Goal: Information Seeking & Learning: Learn about a topic

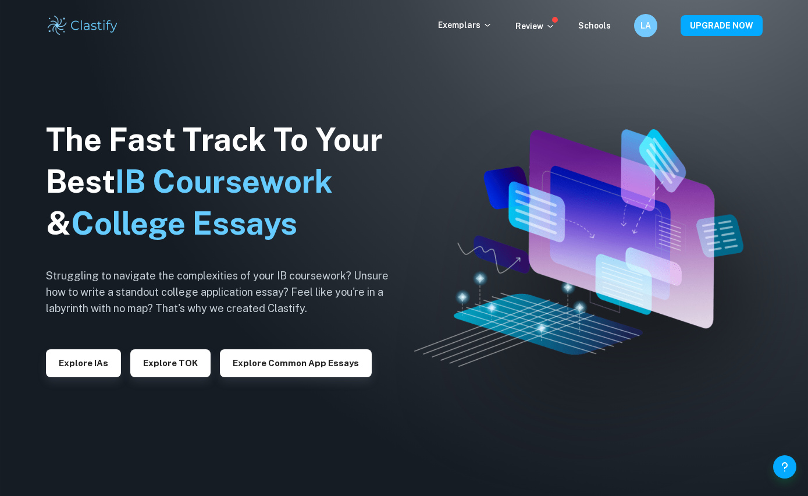
click at [86, 377] on button "Explore IAs" at bounding box center [83, 363] width 75 height 28
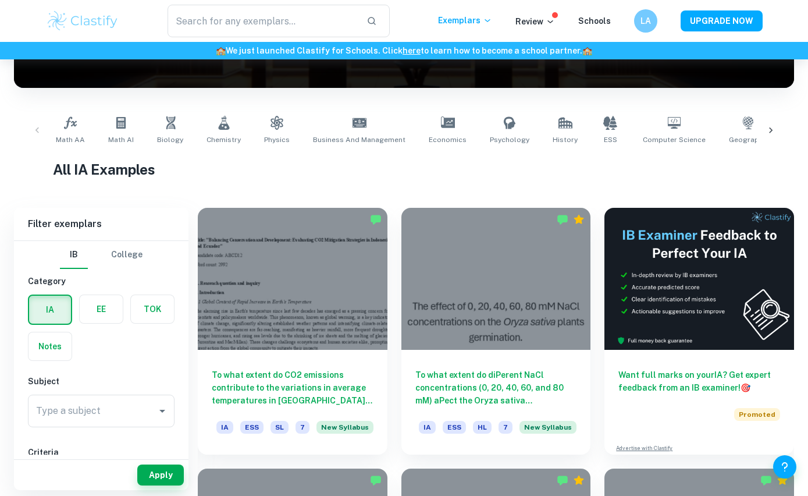
scroll to position [56, 0]
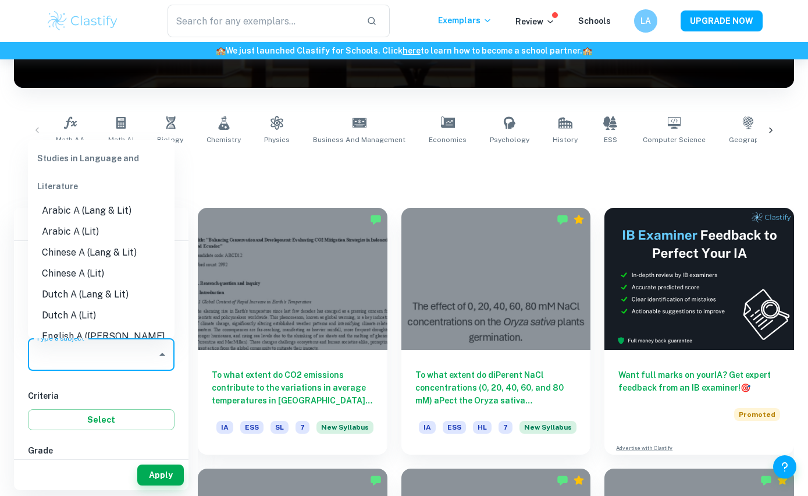
click at [122, 346] on input "Type a subject" at bounding box center [92, 354] width 119 height 22
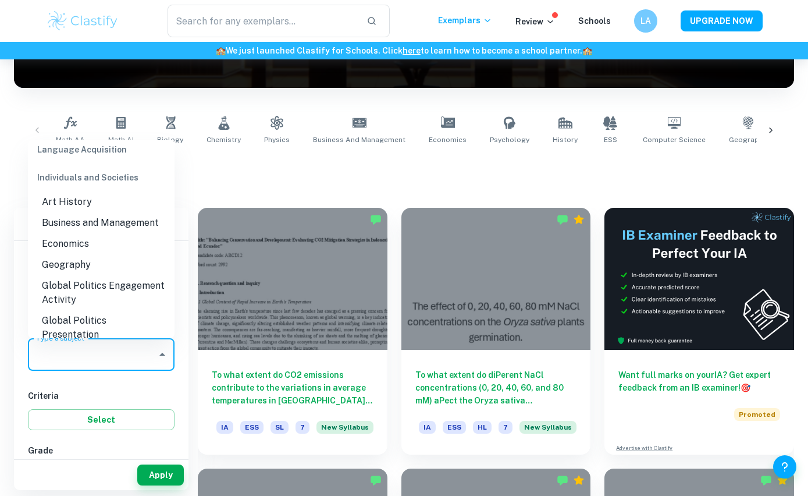
scroll to position [1080, 0]
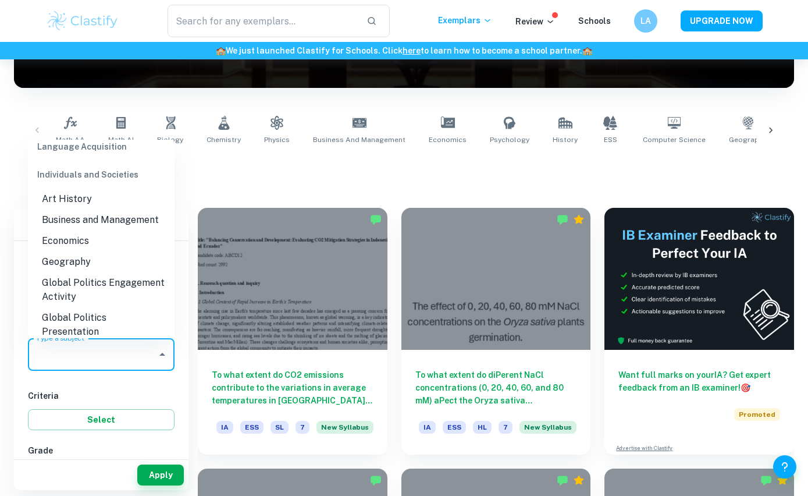
click at [118, 210] on li "Business and Management" at bounding box center [101, 220] width 147 height 21
type input "Business and Management"
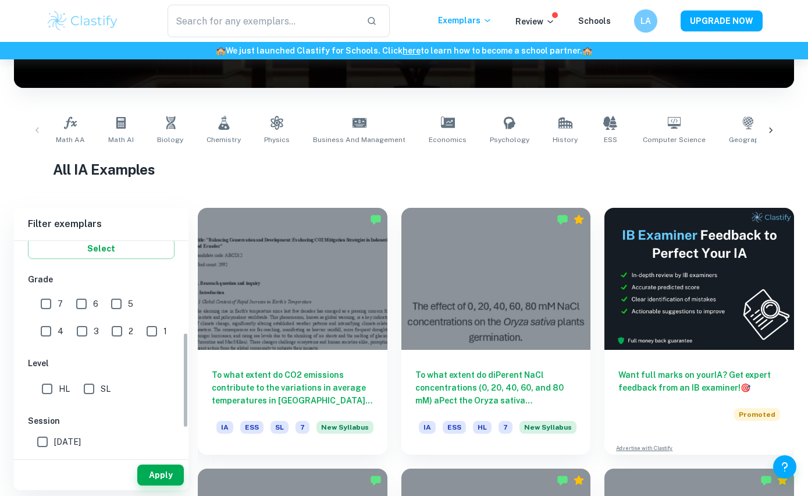
scroll to position [242, 0]
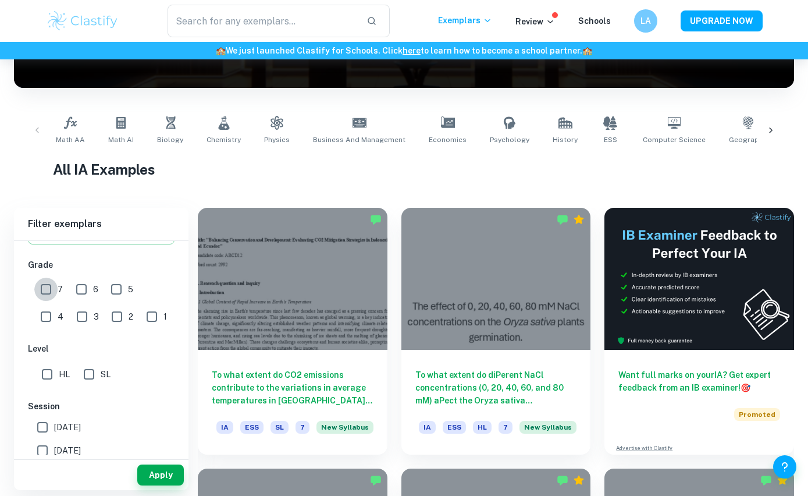
click at [50, 293] on input "7" at bounding box center [45, 289] width 23 height 23
checkbox input "true"
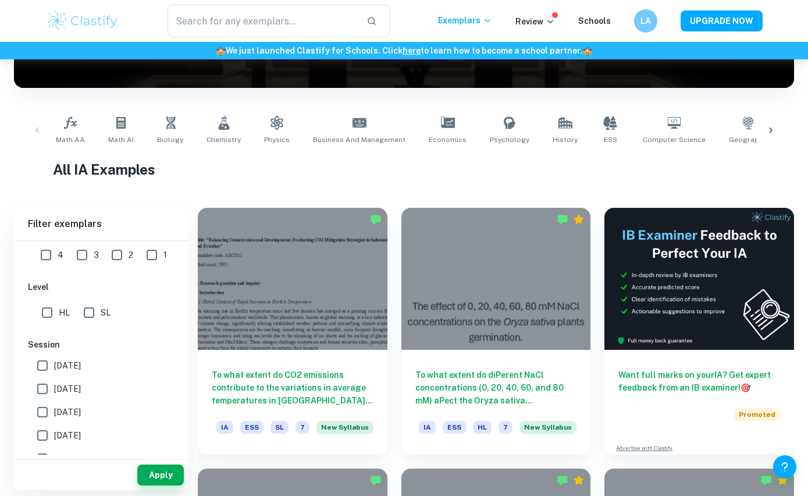
click at [44, 391] on input "[DATE]" at bounding box center [42, 388] width 23 height 23
checkbox input "true"
click at [159, 485] on button "Apply" at bounding box center [160, 474] width 47 height 21
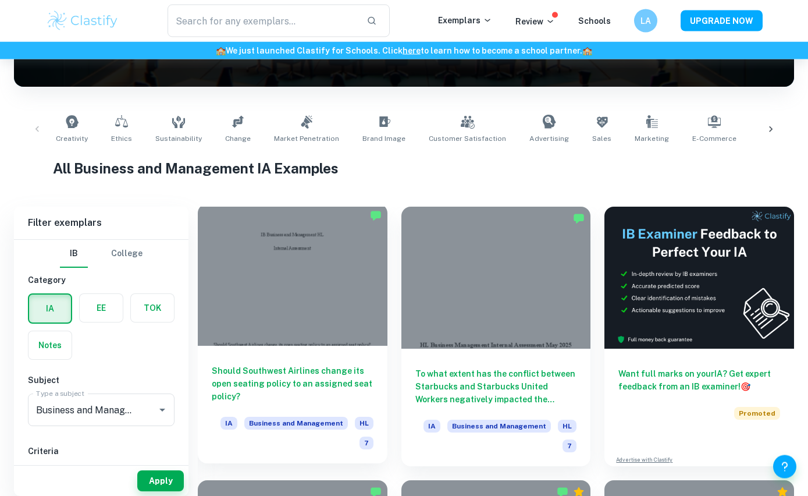
scroll to position [198, 0]
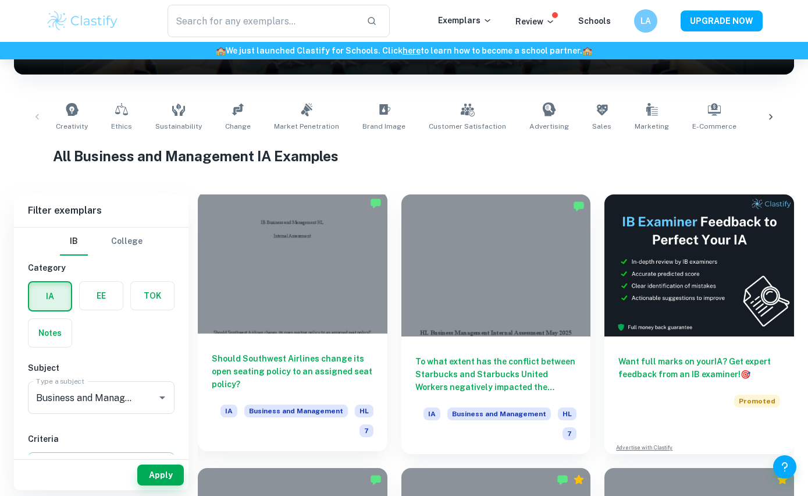
click at [315, 287] on div at bounding box center [293, 262] width 190 height 142
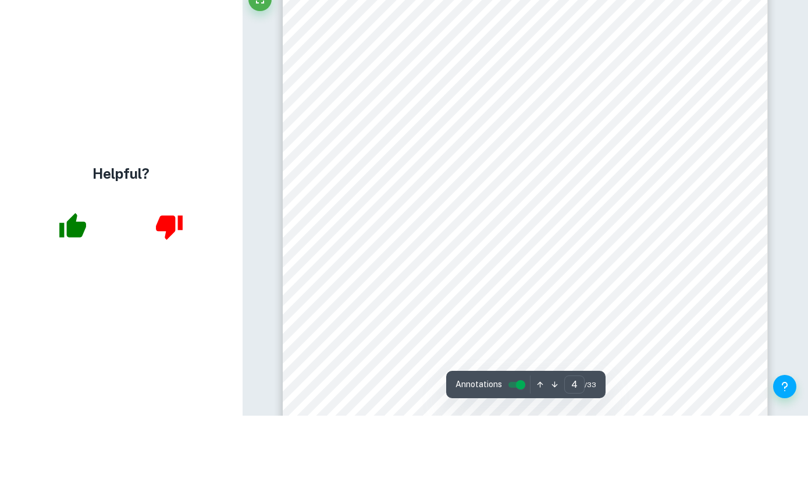
scroll to position [2217, 0]
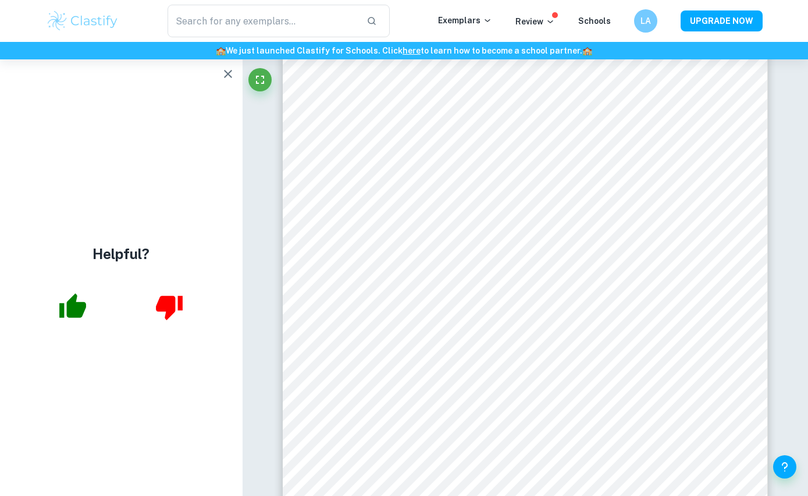
type input "5"
